Goal: Information Seeking & Learning: Find specific fact

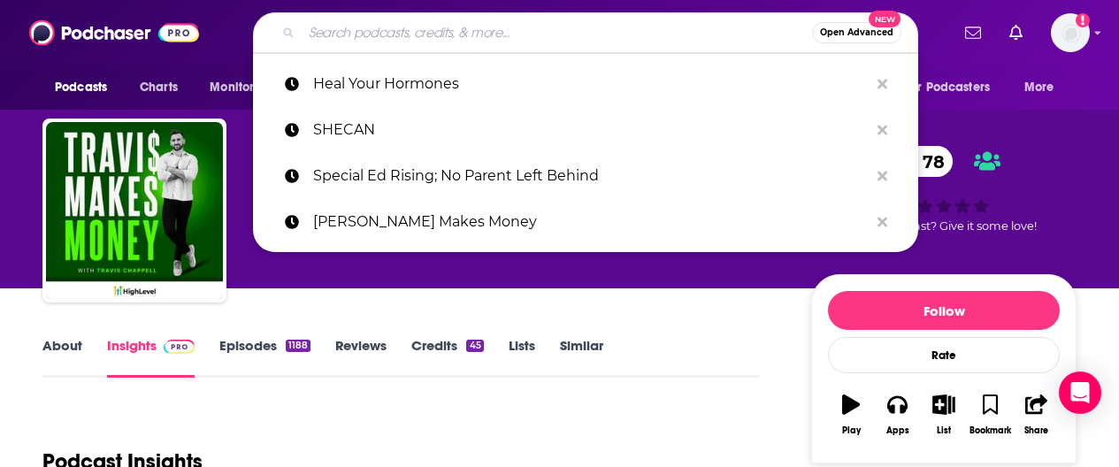
type input "Wantrepreneur to Entrepreneur Podcast"
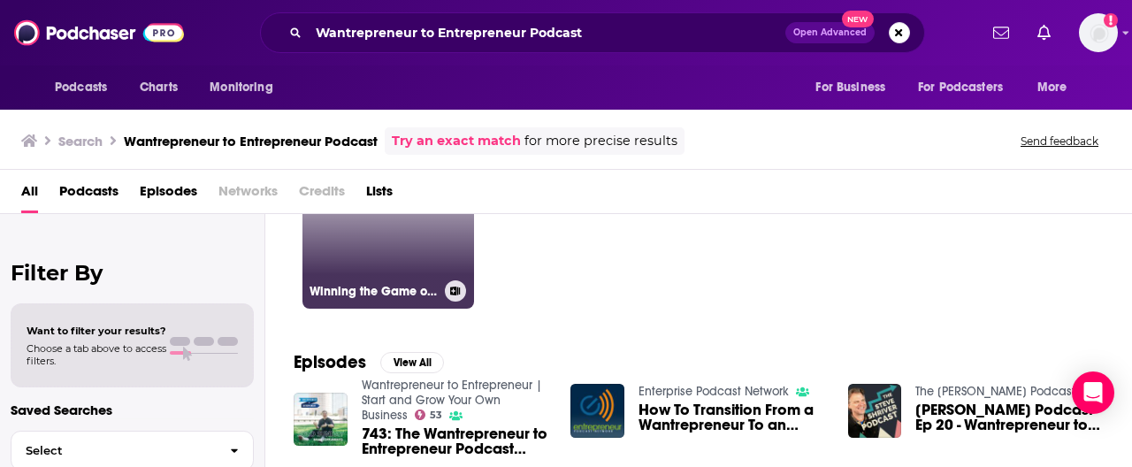
scroll to position [90, 0]
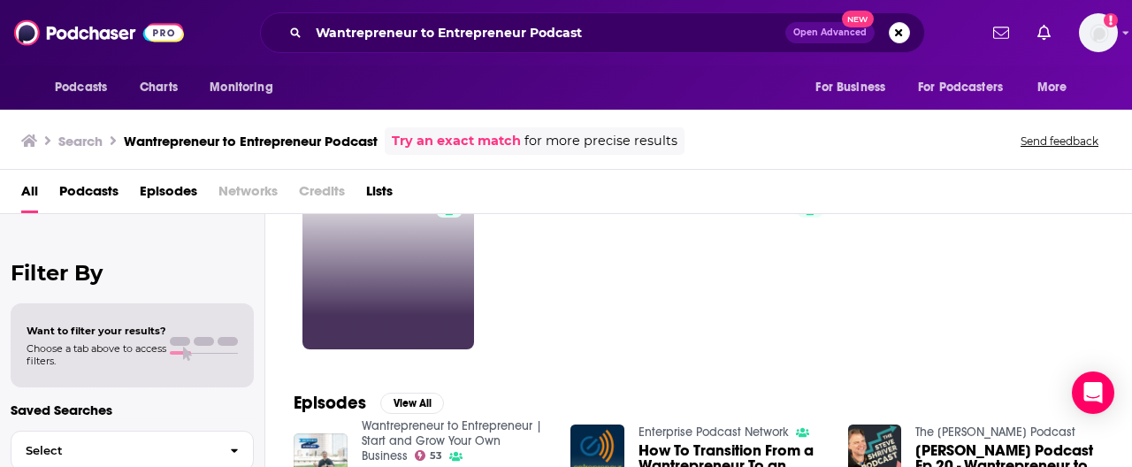
click at [110, 191] on span "Podcasts" at bounding box center [88, 195] width 59 height 36
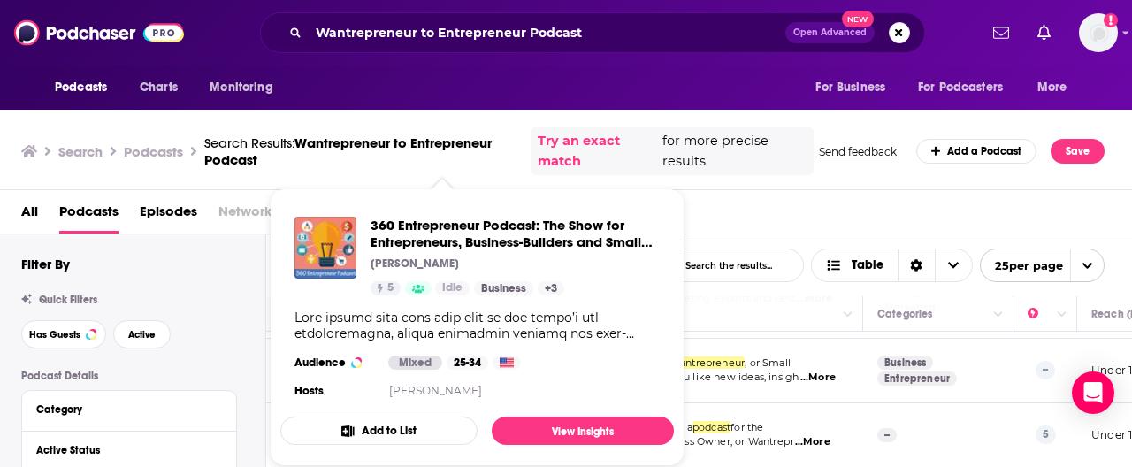
click at [29, 216] on span "All" at bounding box center [29, 215] width 17 height 36
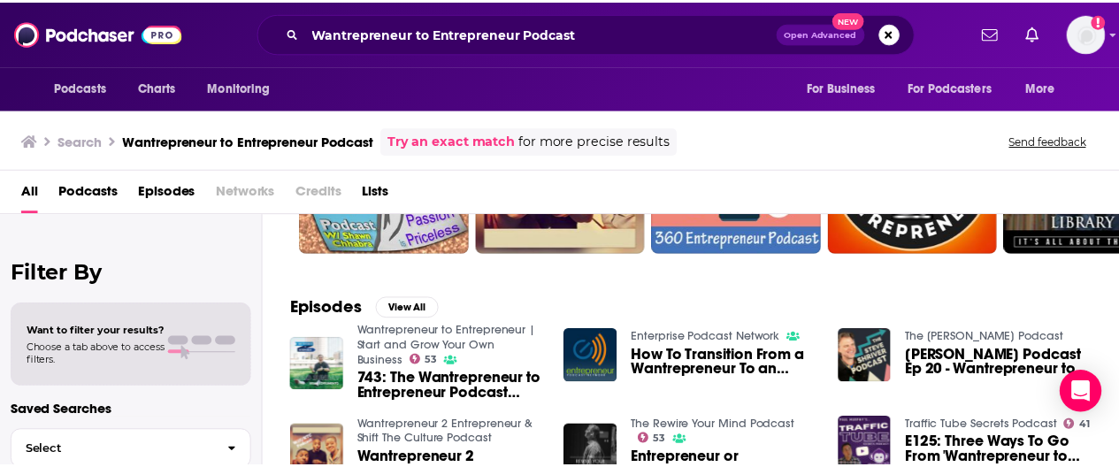
scroll to position [249, 0]
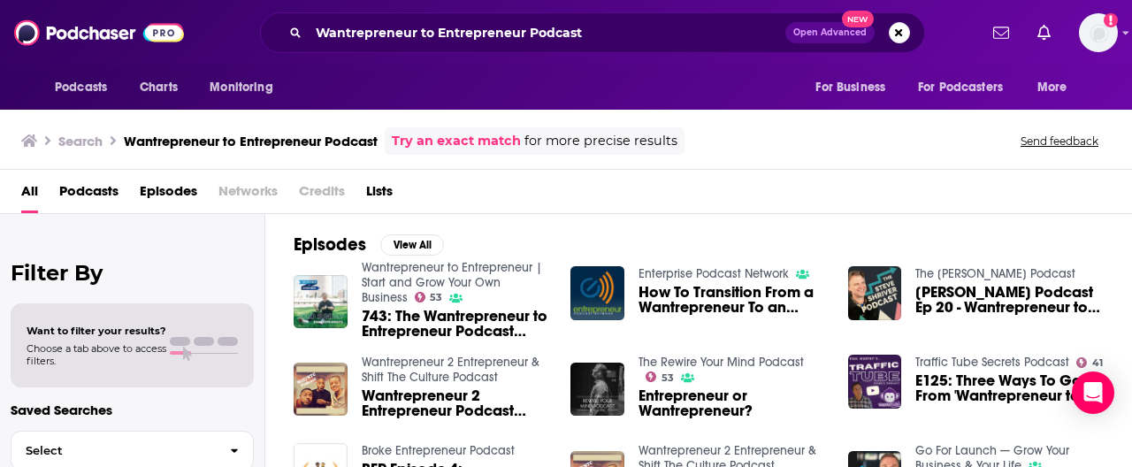
click at [433, 326] on span "743: The Wantrepreneur to Entrepreneur Podcast EXPOSED (full behind the scenes!…" at bounding box center [456, 324] width 188 height 30
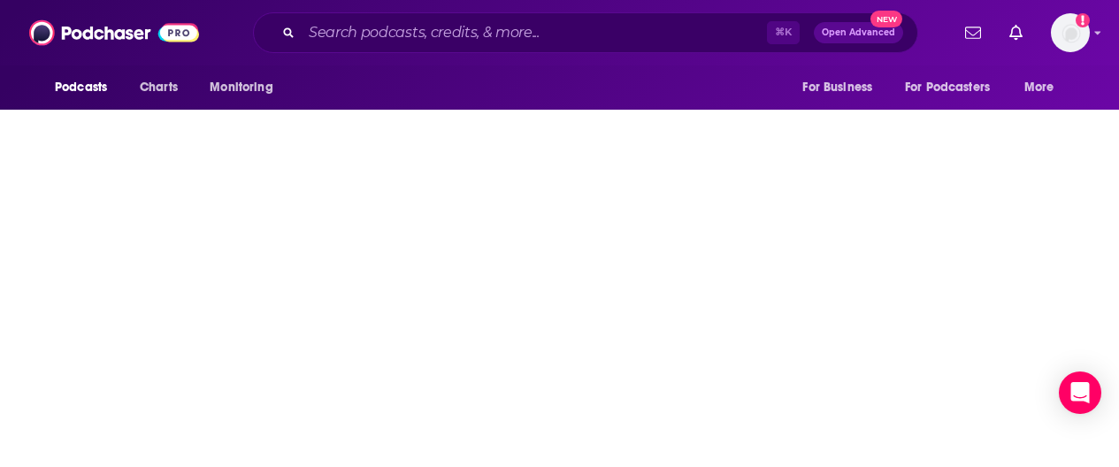
scroll to position [1116, 0]
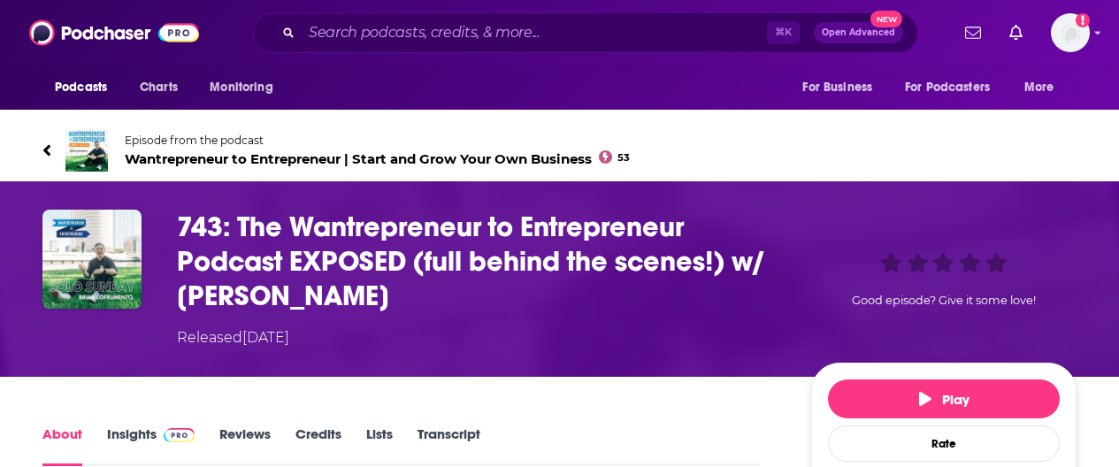
click at [238, 157] on span "Wantrepreneur to Entrepreneur | Start and Grow Your Own Business 53" at bounding box center [377, 158] width 505 height 17
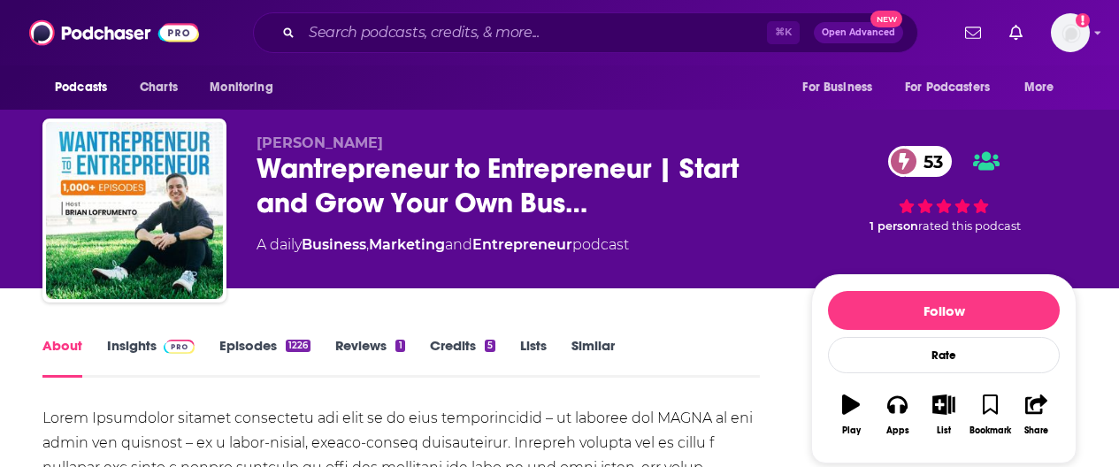
click at [145, 343] on link "Insights" at bounding box center [151, 357] width 88 height 41
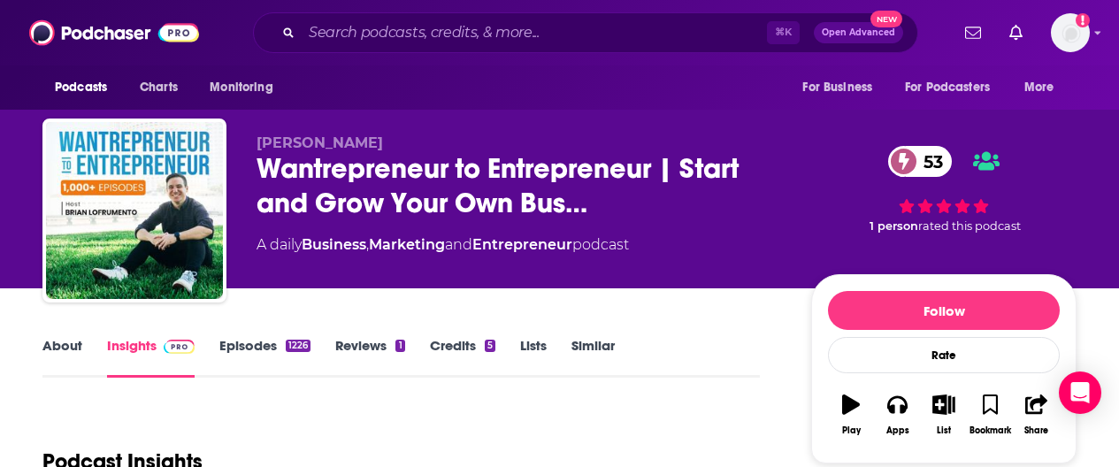
drag, startPoint x: 339, startPoint y: 147, endPoint x: 413, endPoint y: 147, distance: 74.3
click at [413, 147] on div "[PERSON_NAME] Wantrepreneur to Entrepreneur | Start and Grow Your Own Bus… 53 A…" at bounding box center [559, 214] width 1034 height 191
copy span "[PERSON_NAME]"
